Goal: Information Seeking & Learning: Understand process/instructions

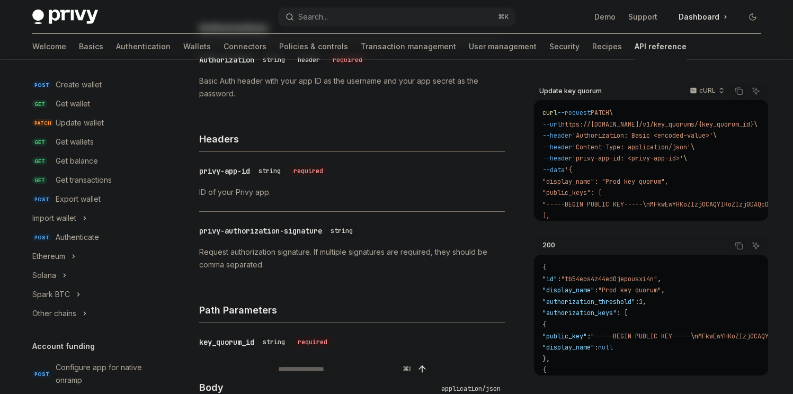
scroll to position [111, 0]
click at [94, 146] on div "Get wallets" at bounding box center [104, 142] width 97 height 13
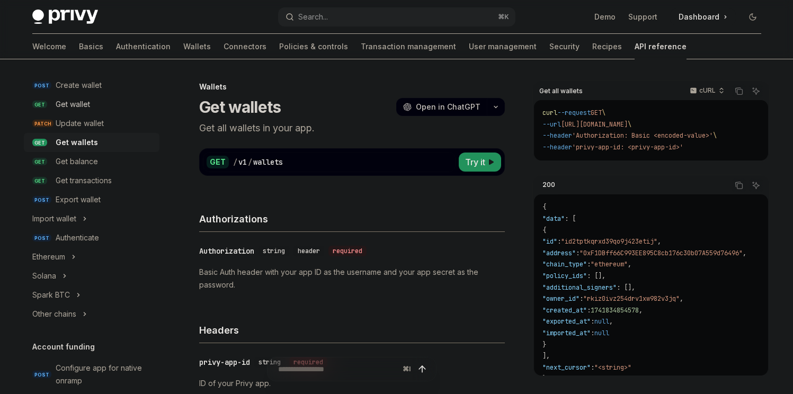
click at [105, 108] on div "Get wallet" at bounding box center [104, 104] width 97 height 13
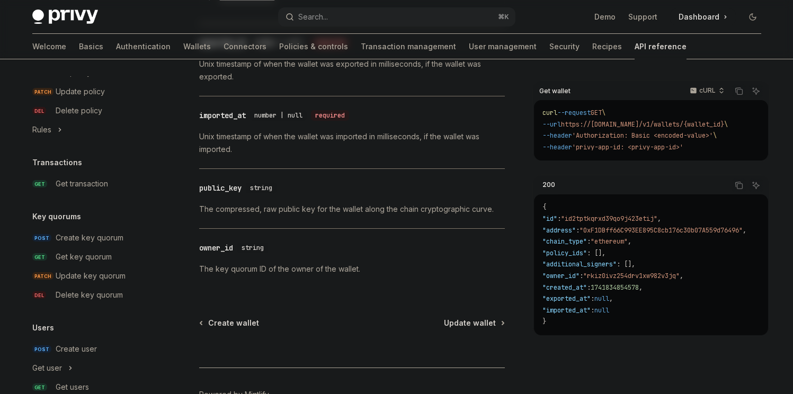
scroll to position [623, 0]
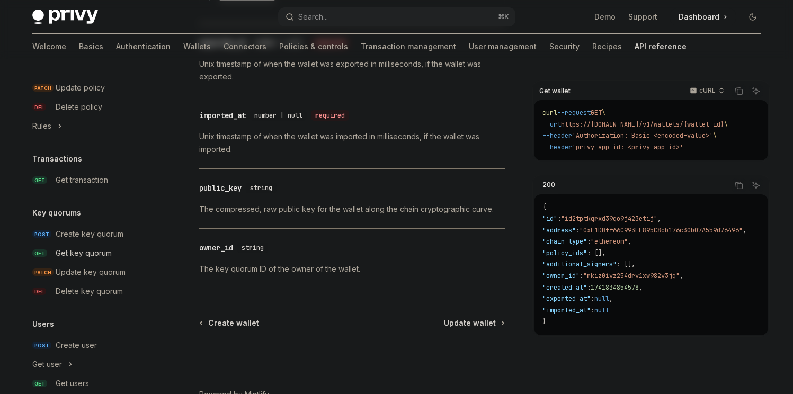
click at [110, 245] on link "GET Get key quorum" at bounding box center [92, 253] width 136 height 19
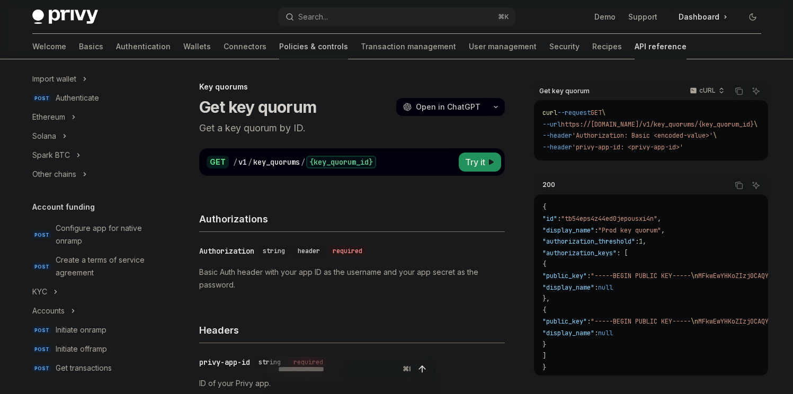
click at [279, 39] on link "Policies & controls" at bounding box center [313, 46] width 69 height 25
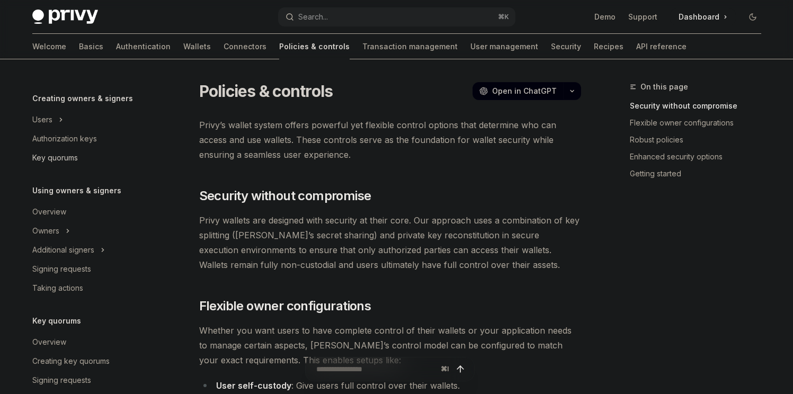
scroll to position [204, 0]
click at [84, 277] on link "Signing requests" at bounding box center [92, 268] width 136 height 19
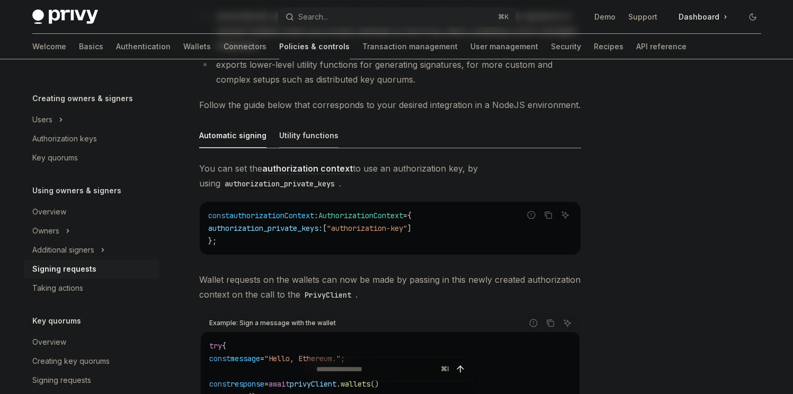
scroll to position [257, 0]
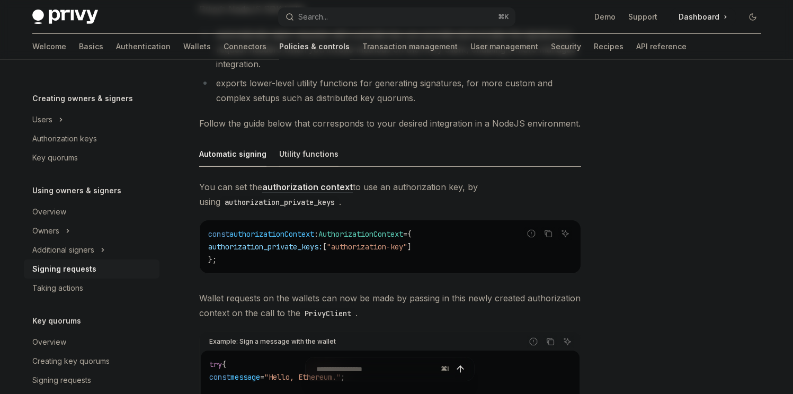
click at [318, 156] on div "Utility functions" at bounding box center [308, 153] width 59 height 25
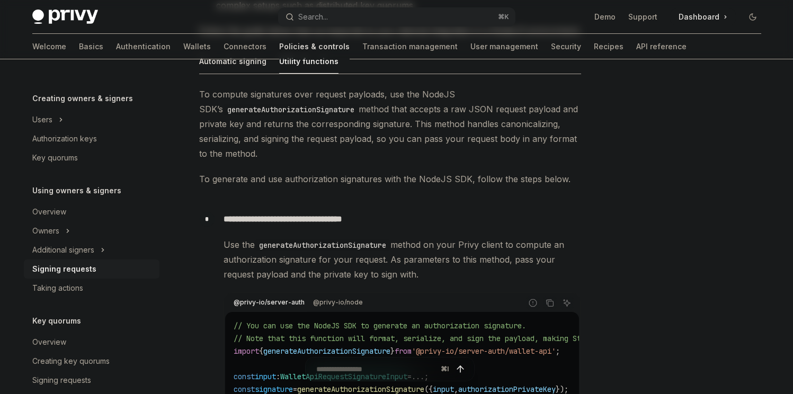
scroll to position [302, 0]
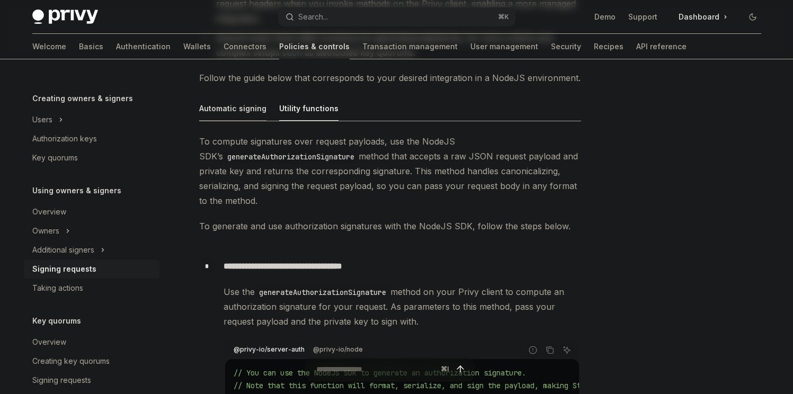
click at [222, 105] on div "Automatic signing" at bounding box center [232, 108] width 67 height 25
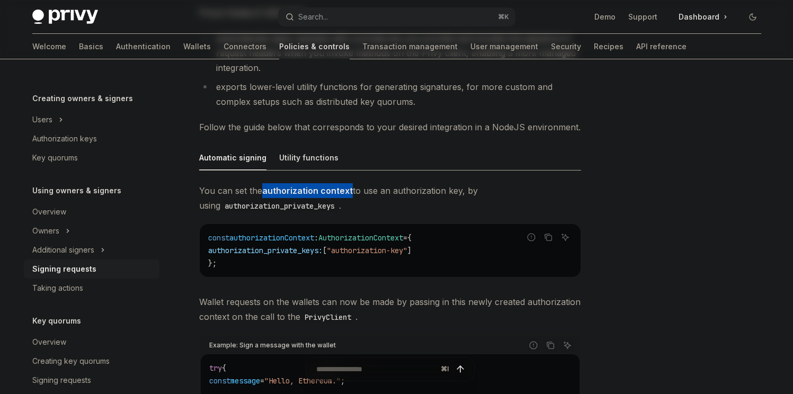
scroll to position [158, 0]
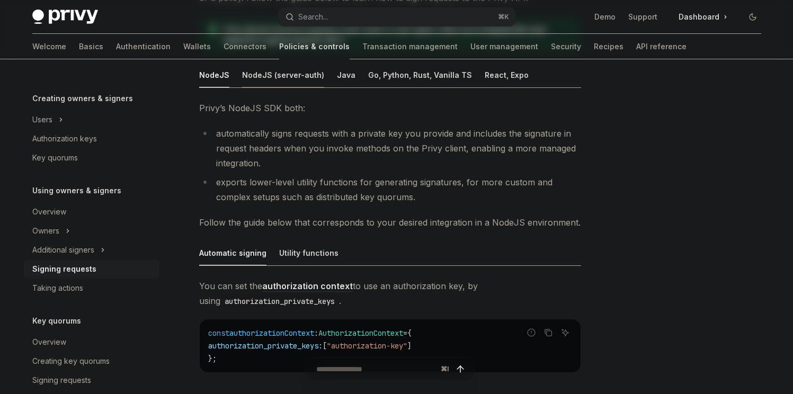
click at [284, 79] on div "NodeJS (server-auth)" at bounding box center [283, 74] width 82 height 25
type textarea "*"
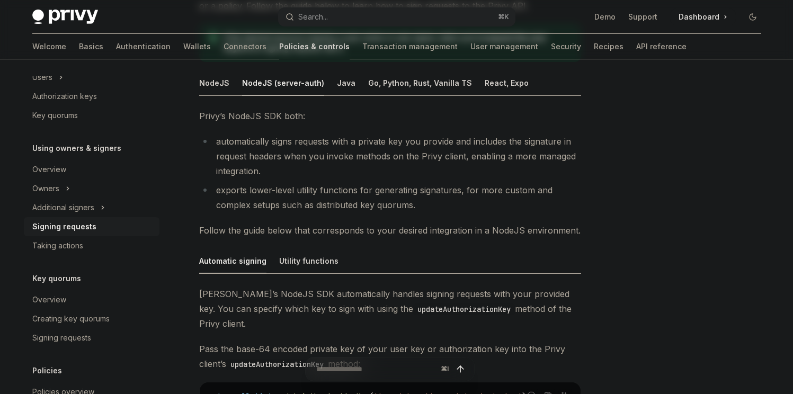
scroll to position [150, 0]
click at [102, 201] on icon "Toggle Additional signers section" at bounding box center [103, 207] width 4 height 13
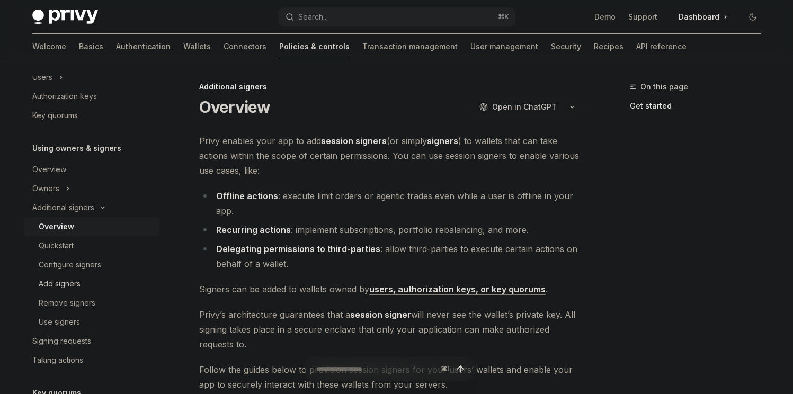
click at [78, 281] on div "Add signers" at bounding box center [60, 283] width 42 height 13
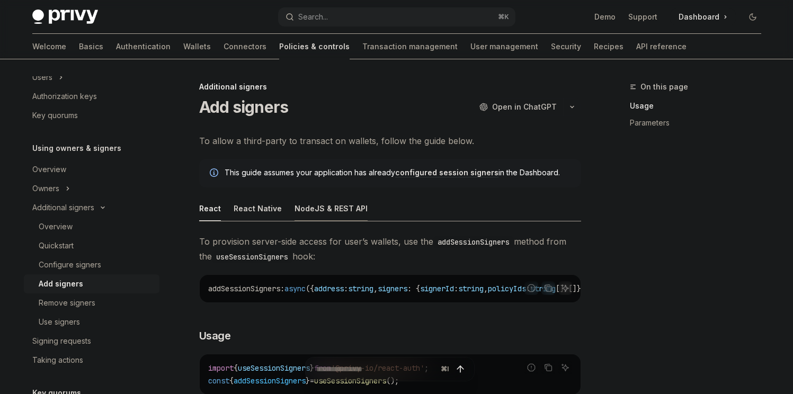
click at [330, 207] on div "NodeJS & REST API" at bounding box center [330, 208] width 73 height 25
type textarea "*"
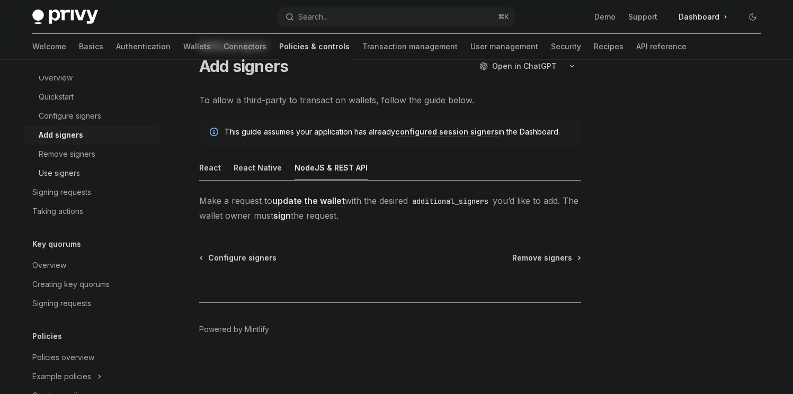
scroll to position [214, 0]
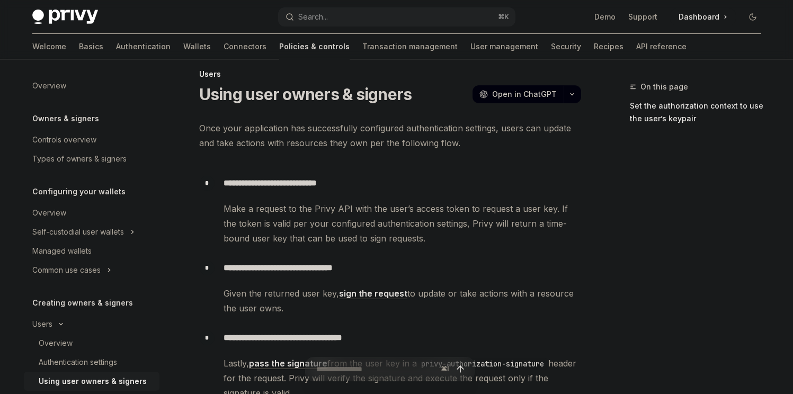
scroll to position [7, 0]
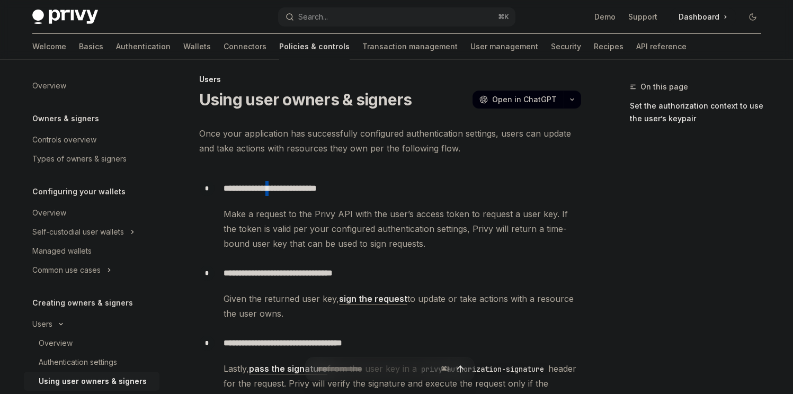
click at [283, 192] on p "**********" at bounding box center [401, 188] width 357 height 15
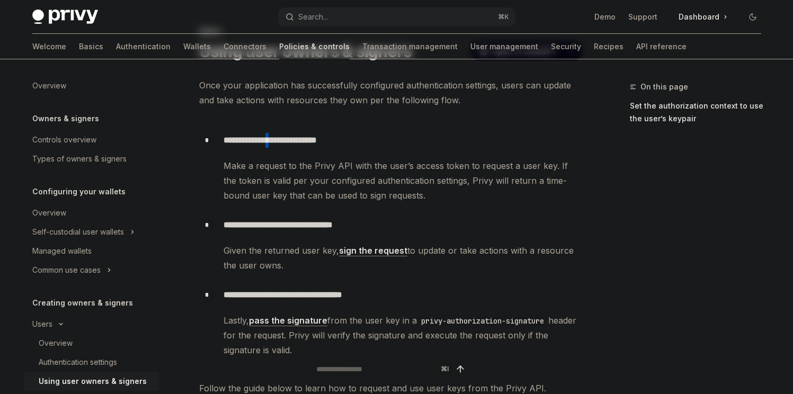
scroll to position [58, 0]
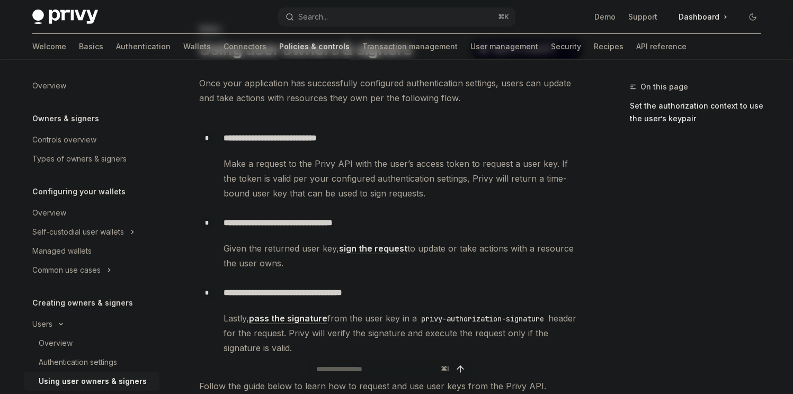
click at [397, 166] on span "Make a request to the Privy API with the user’s access token to request a user …" at bounding box center [401, 178] width 357 height 44
drag, startPoint x: 397, startPoint y: 166, endPoint x: 443, endPoint y: 160, distance: 46.4
click at [443, 160] on span "Make a request to the Privy API with the user’s access token to request a user …" at bounding box center [401, 178] width 357 height 44
copy span "user’s access token"
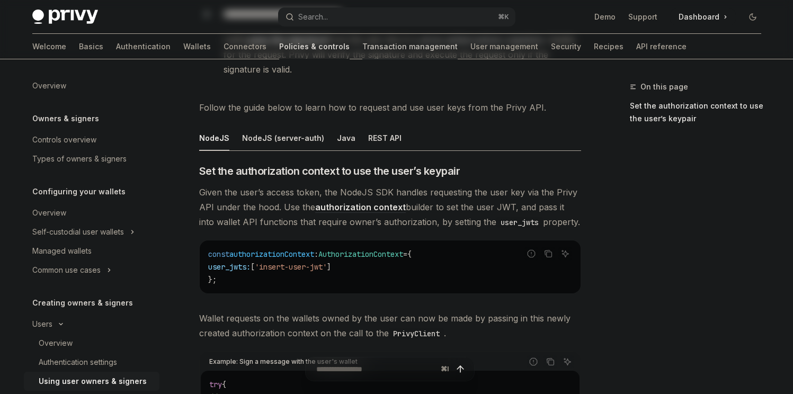
scroll to position [335, 0]
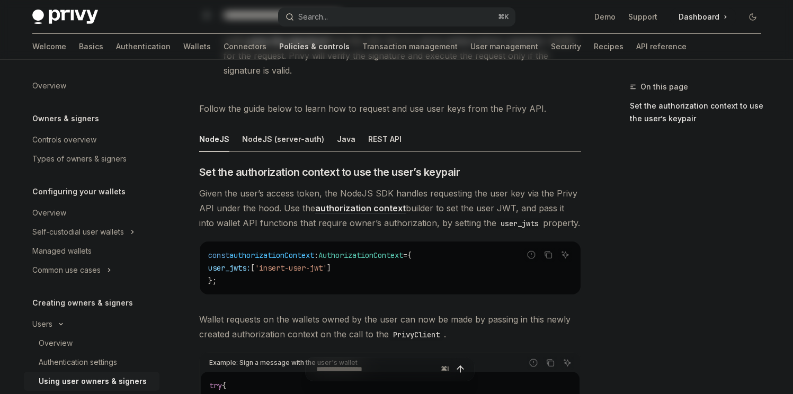
click at [332, 14] on button "Search... ⌘ K" at bounding box center [396, 16] width 237 height 19
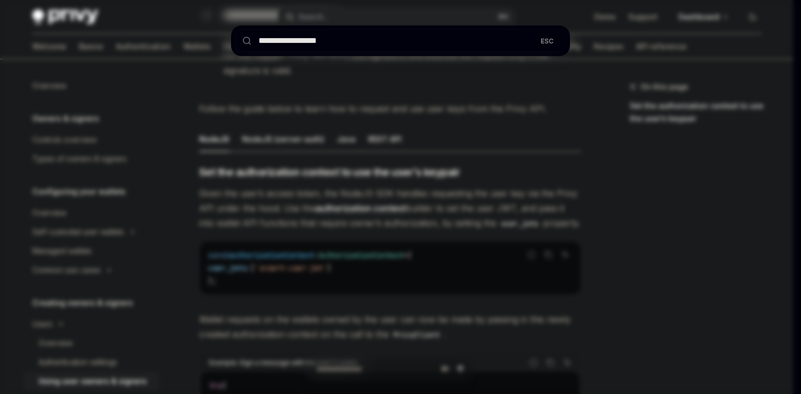
type input "**********"
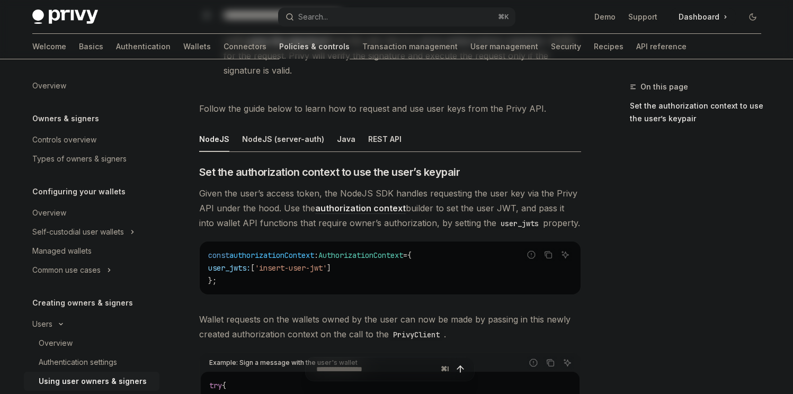
type textarea "*"
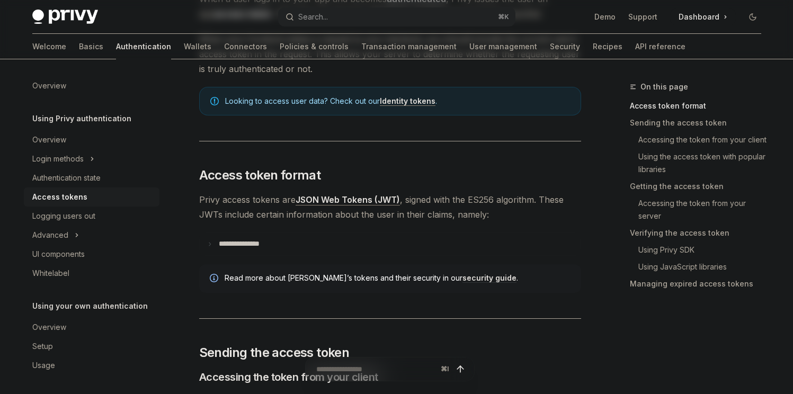
scroll to position [157, 0]
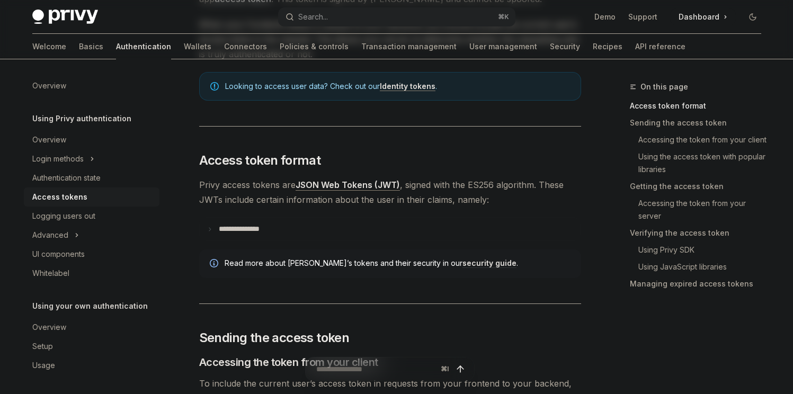
click at [348, 258] on span "Read more about [PERSON_NAME]’s tokens and their security in our security guide…" at bounding box center [398, 263] width 346 height 11
click at [288, 234] on summary "**********" at bounding box center [390, 229] width 381 height 22
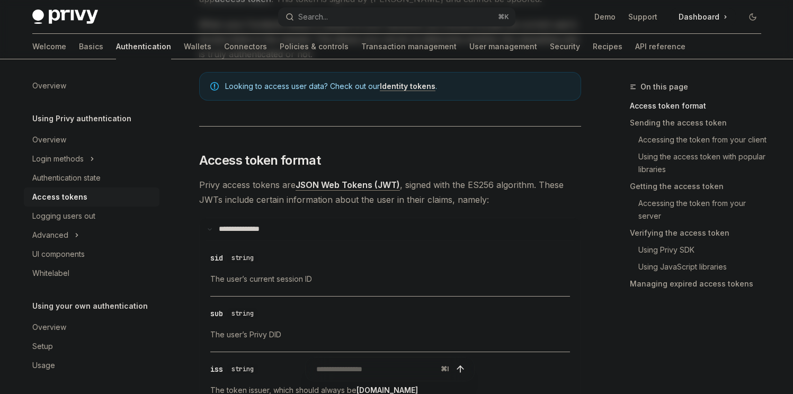
click at [288, 234] on summary "**********" at bounding box center [390, 229] width 381 height 22
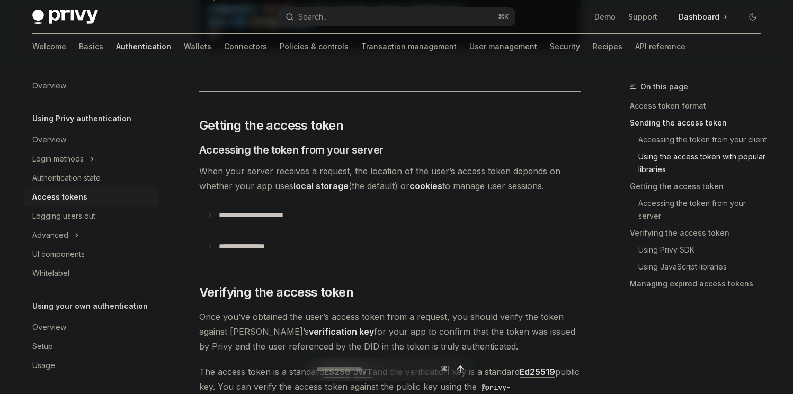
scroll to position [1311, 0]
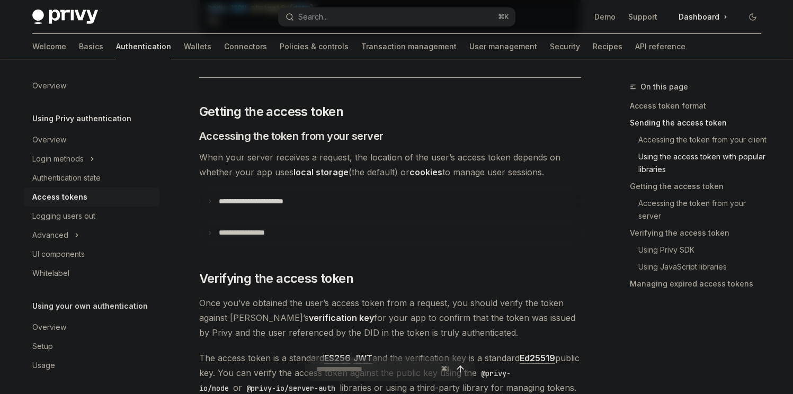
click at [290, 200] on p "**********" at bounding box center [263, 202] width 88 height 10
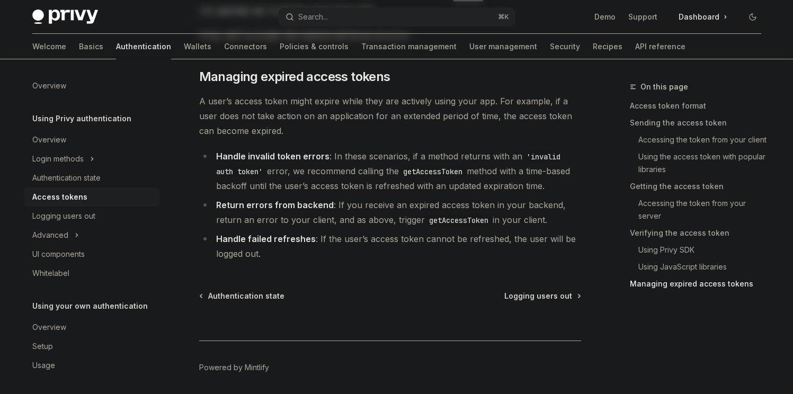
scroll to position [3018, 0]
